Goal: Information Seeking & Learning: Learn about a topic

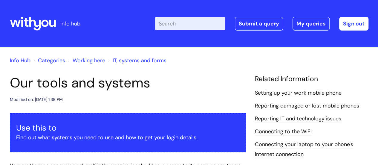
click at [19, 62] on link "Info Hub" at bounding box center [20, 60] width 21 height 7
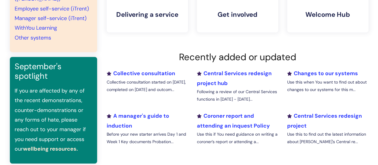
scroll to position [179, 0]
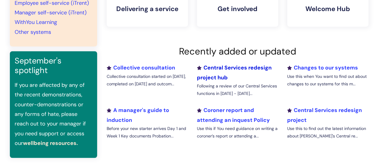
click at [231, 66] on link "Central Services redesign project hub" at bounding box center [233, 72] width 75 height 17
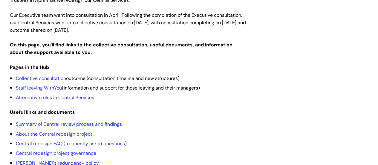
scroll to position [149, 0]
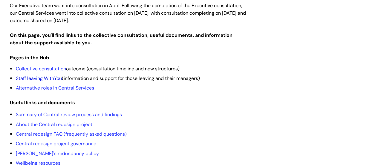
click at [47, 75] on link "Staff leaving WithYou" at bounding box center [39, 78] width 46 height 6
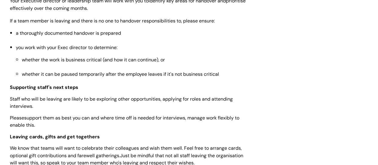
scroll to position [687, 0]
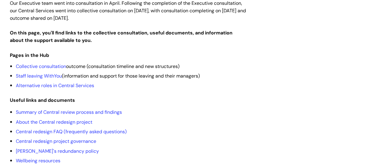
scroll to position [149, 0]
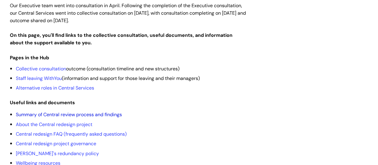
click at [84, 111] on link "Summary of Central review process and findings" at bounding box center [69, 114] width 106 height 6
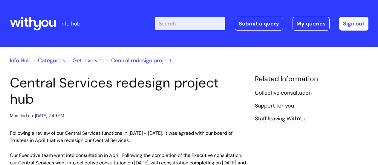
scroll to position [149, 0]
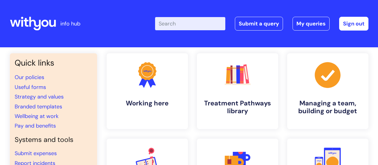
scroll to position [179, 0]
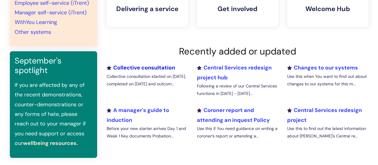
click at [126, 66] on link "Collective consultation" at bounding box center [141, 67] width 68 height 7
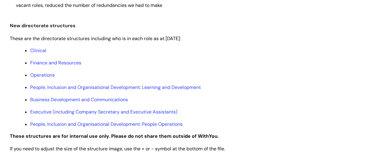
scroll to position [328, 0]
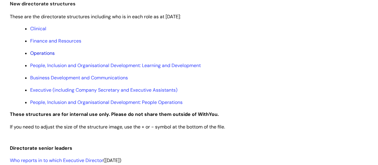
click at [42, 52] on link "Operations" at bounding box center [42, 53] width 24 height 6
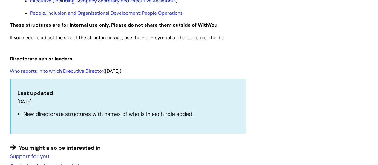
scroll to position [418, 0]
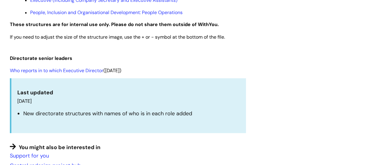
click at [89, 72] on link "Who reports in to which Executive Director" at bounding box center [56, 70] width 93 height 6
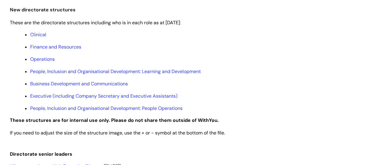
scroll to position [299, 0]
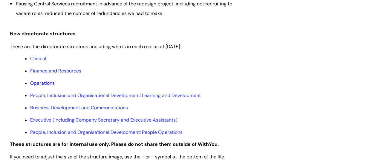
click at [47, 84] on link "Operations" at bounding box center [42, 83] width 24 height 6
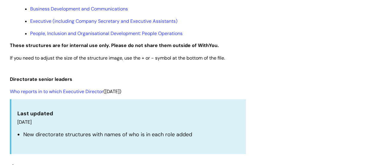
scroll to position [388, 0]
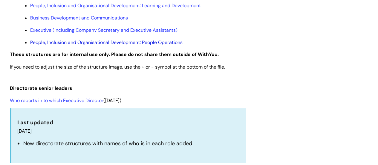
click at [167, 42] on link "People, Inclusion and Organisational Development: People Operations" at bounding box center [106, 42] width 152 height 6
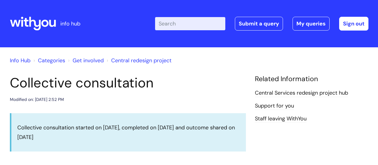
scroll to position [388, 0]
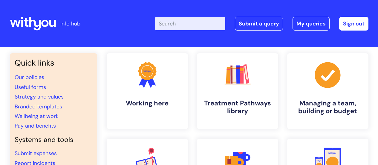
scroll to position [179, 0]
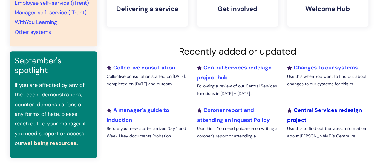
click at [346, 110] on link "Central Services redesign project" at bounding box center [324, 114] width 75 height 17
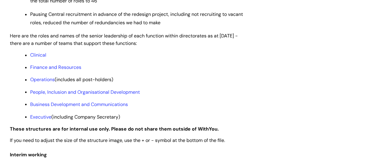
scroll to position [478, 0]
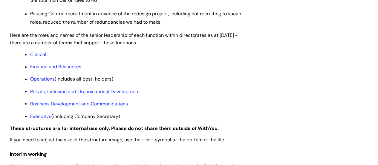
click at [47, 82] on link "Operations" at bounding box center [42, 79] width 24 height 6
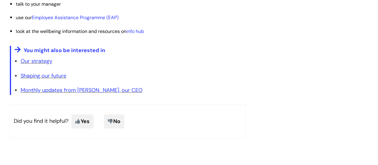
scroll to position [1067, 0]
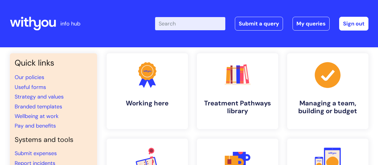
scroll to position [179, 0]
